Goal: Task Accomplishment & Management: Manage account settings

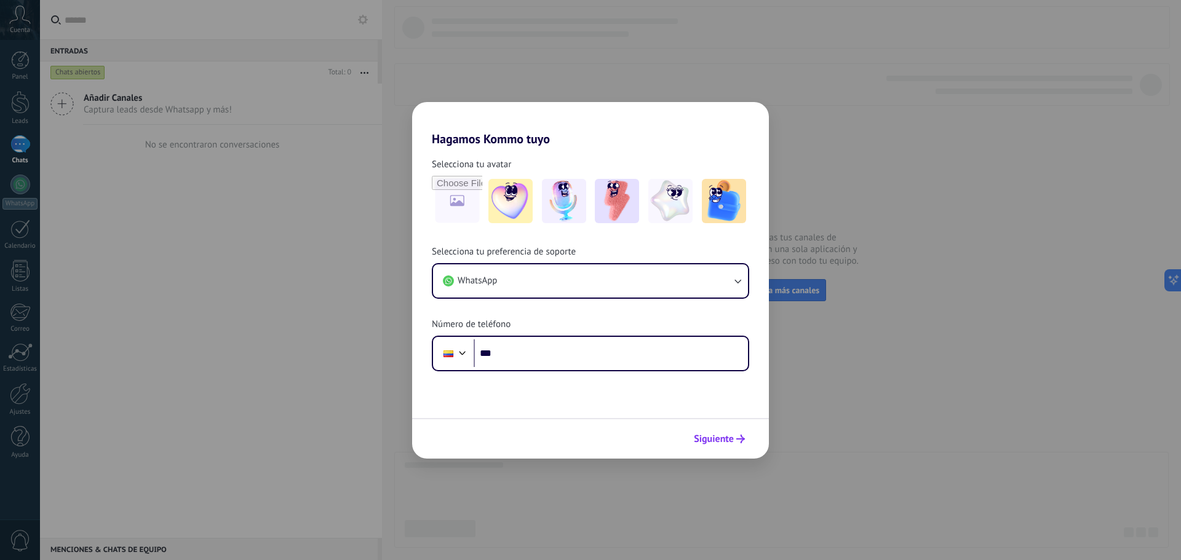
click at [716, 436] on span "Siguiente" at bounding box center [714, 439] width 40 height 9
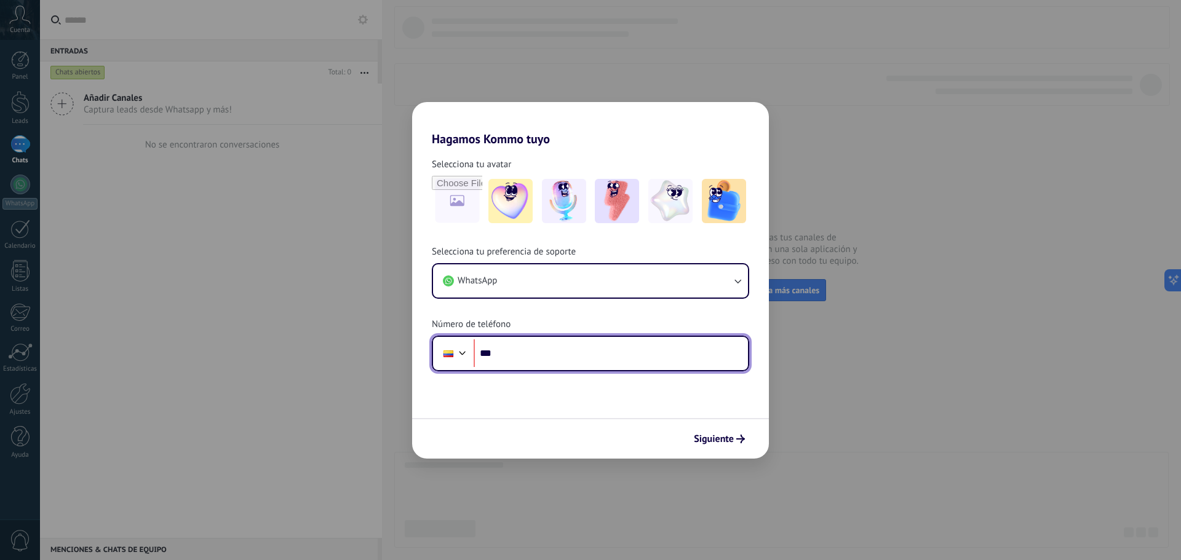
click at [572, 341] on input "***" at bounding box center [611, 354] width 274 height 28
type input "**********"
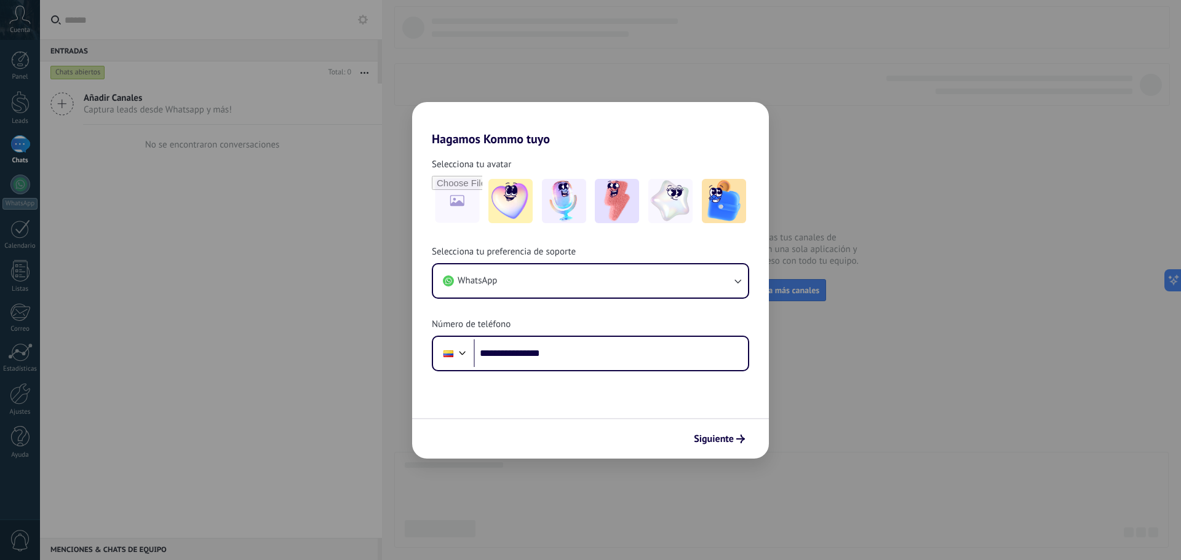
click at [708, 440] on span "Siguiente" at bounding box center [714, 439] width 40 height 9
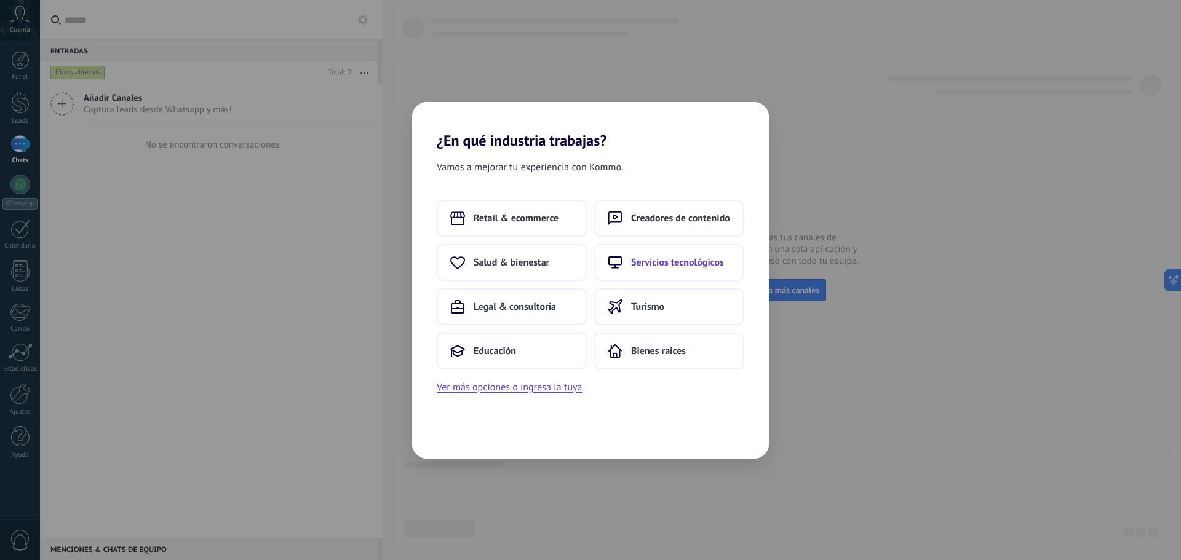
click at [668, 266] on span "Servicios tecnológicos" at bounding box center [677, 263] width 93 height 12
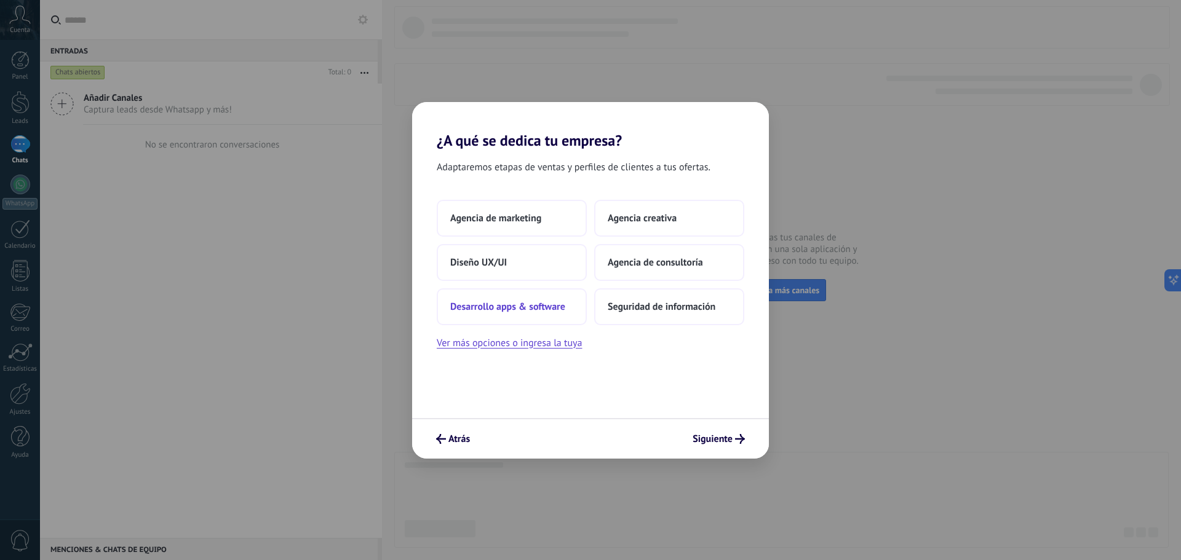
click at [503, 303] on span "Desarrollo apps & software" at bounding box center [507, 307] width 115 height 12
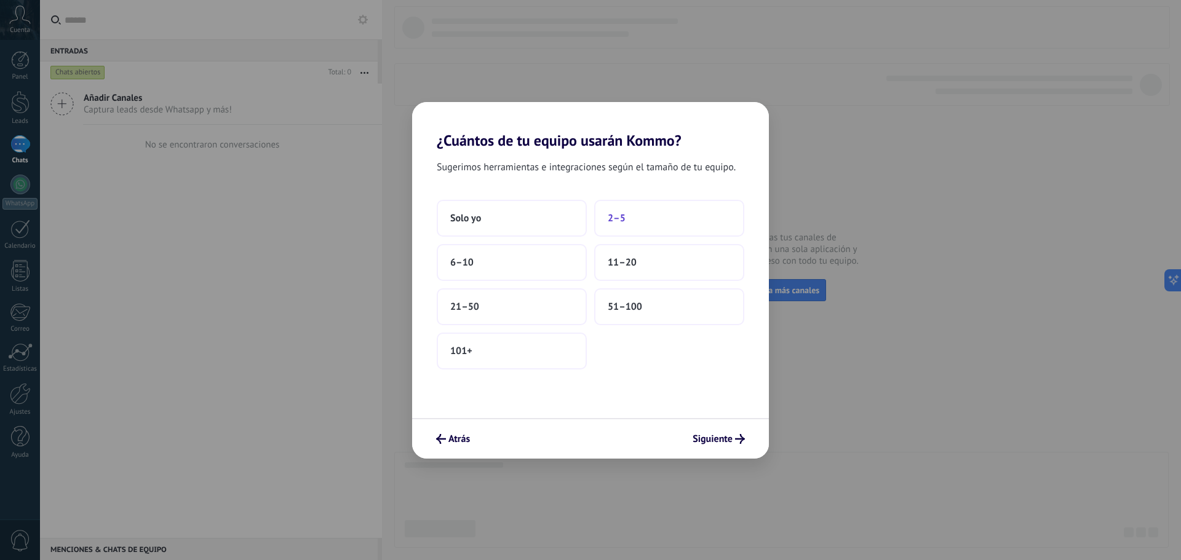
click at [616, 223] on span "2–5" at bounding box center [617, 218] width 18 height 12
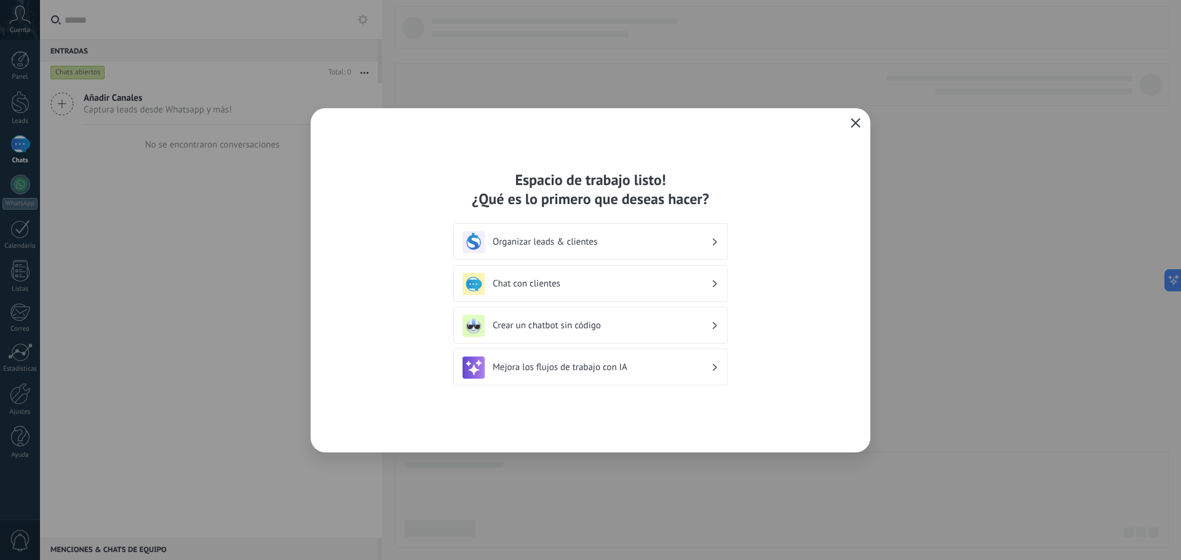
click at [559, 244] on h3 "Organizar leads & clientes" at bounding box center [602, 242] width 218 height 12
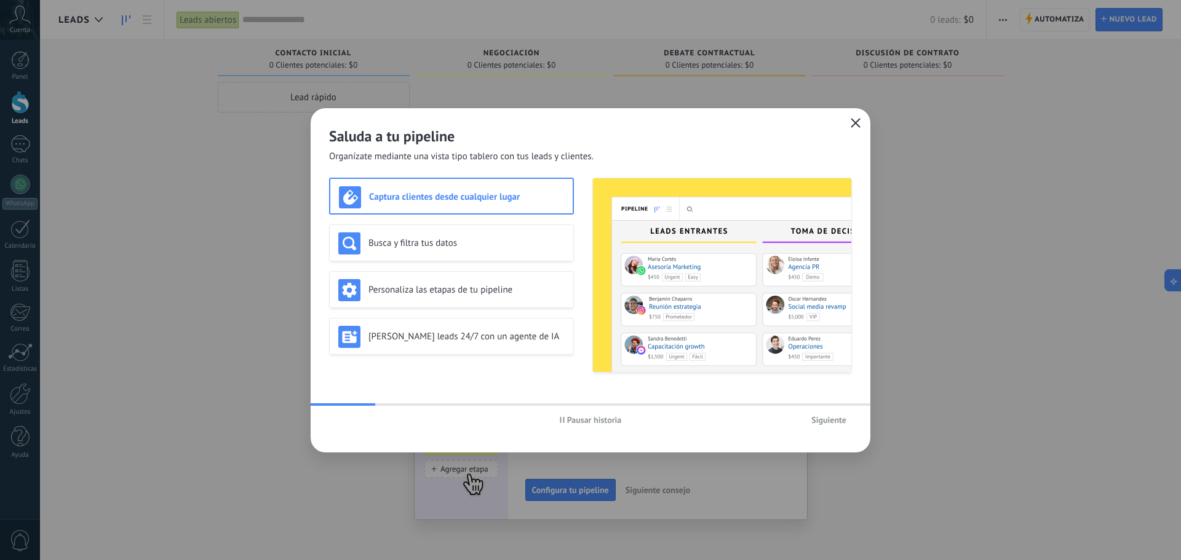
click at [858, 127] on icon "button" at bounding box center [856, 123] width 10 height 10
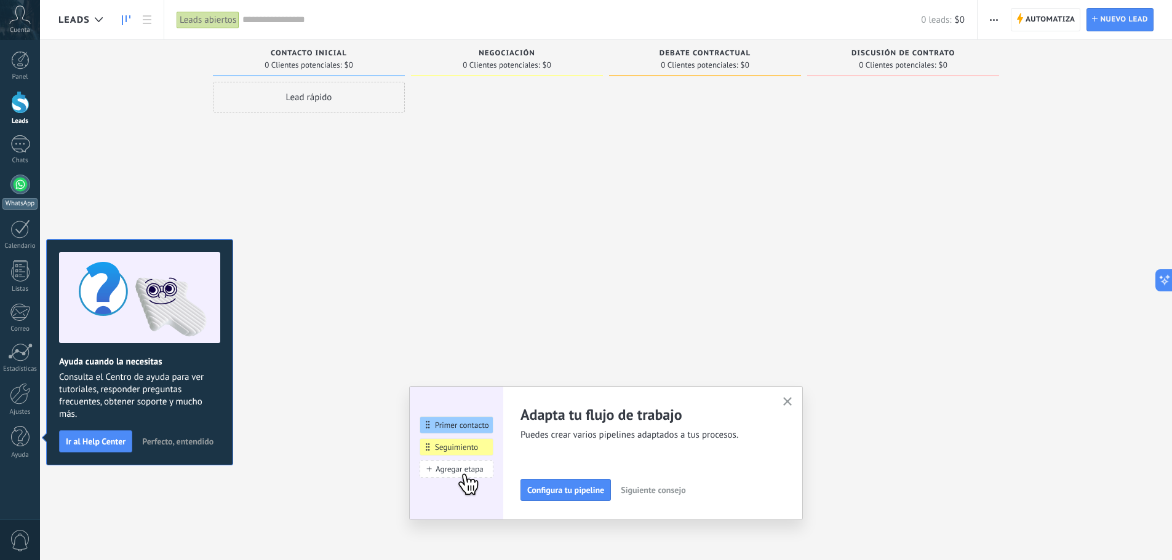
click at [7, 197] on link "WhatsApp" at bounding box center [20, 192] width 40 height 35
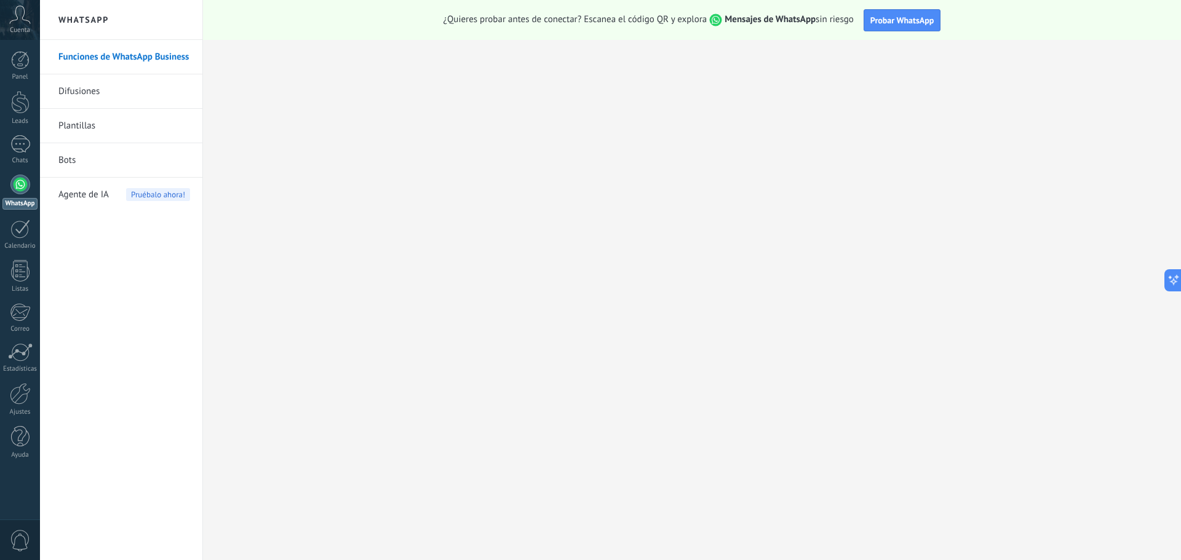
click at [7, 190] on link "WhatsApp" at bounding box center [20, 192] width 40 height 35
click at [27, 111] on div at bounding box center [20, 102] width 18 height 23
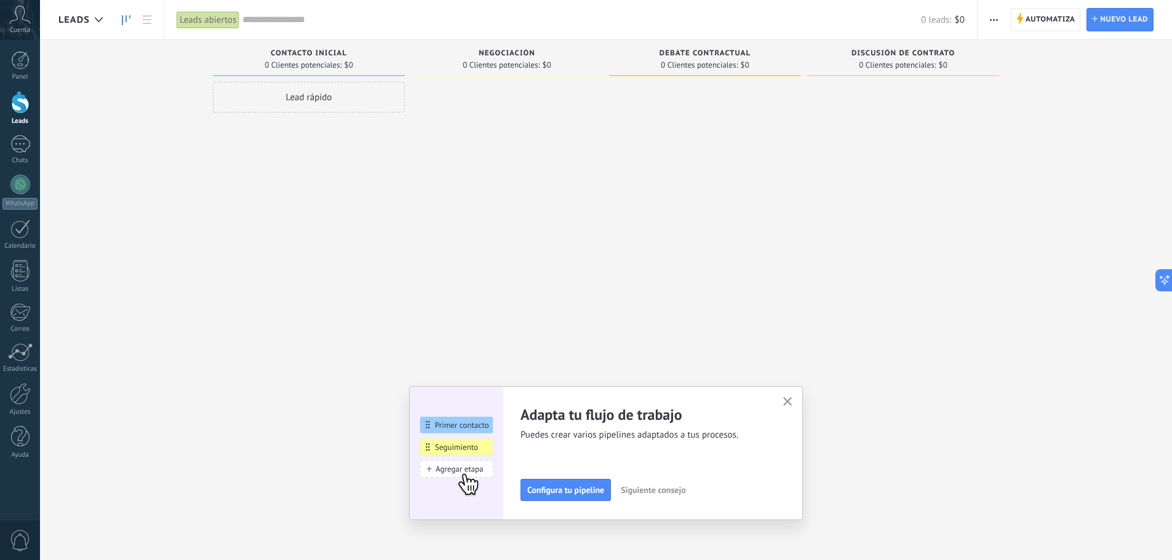
click at [791, 410] on button "button" at bounding box center [787, 402] width 15 height 17
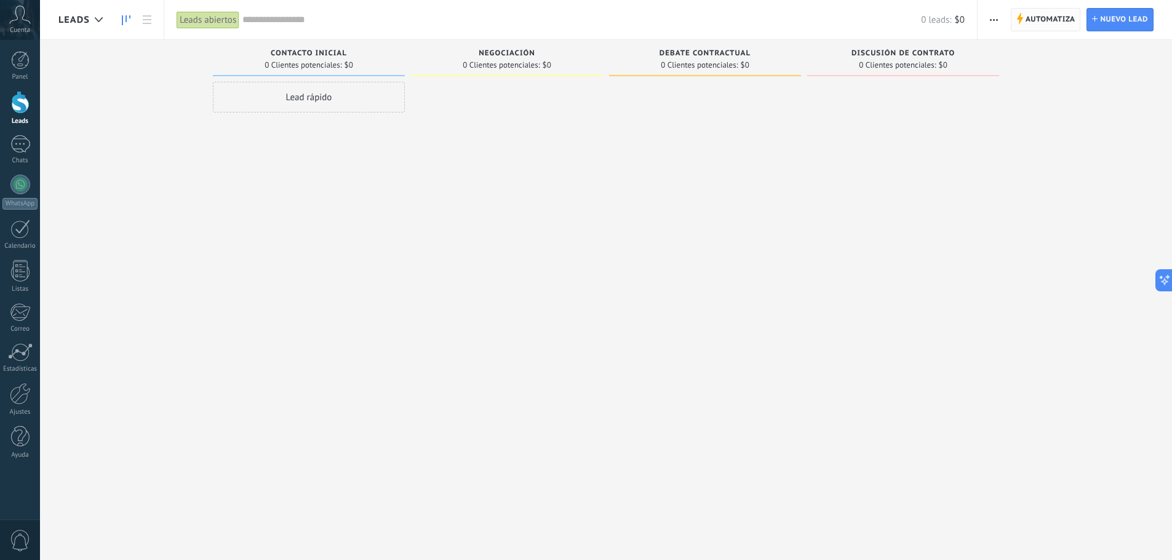
click at [1062, 17] on span "Automatiza" at bounding box center [1051, 20] width 50 height 22
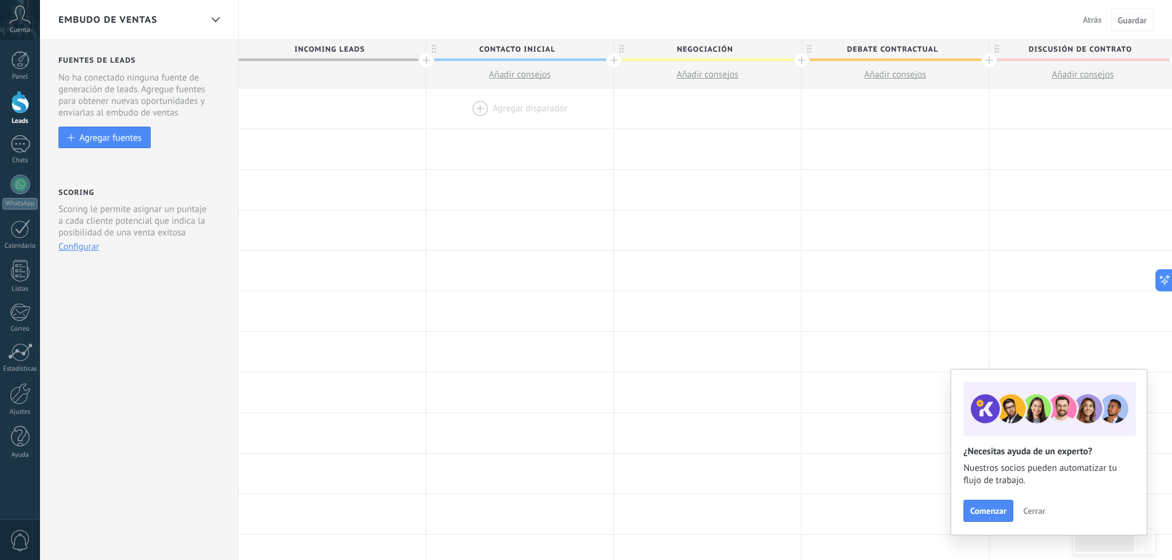
drag, startPoint x: 292, startPoint y: 109, endPoint x: 466, endPoint y: 101, distance: 174.9
click at [441, 88] on div "**********" at bounding box center [896, 490] width 1314 height 901
click at [1026, 516] on span "Cerrar" at bounding box center [1034, 511] width 22 height 9
